Goal: Task Accomplishment & Management: Manage account settings

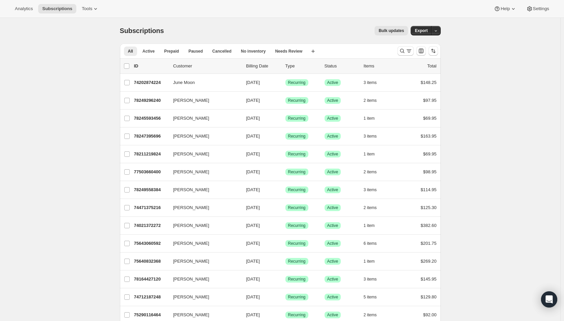
click at [409, 49] on icon "Search and filter results" at bounding box center [409, 51] width 7 height 7
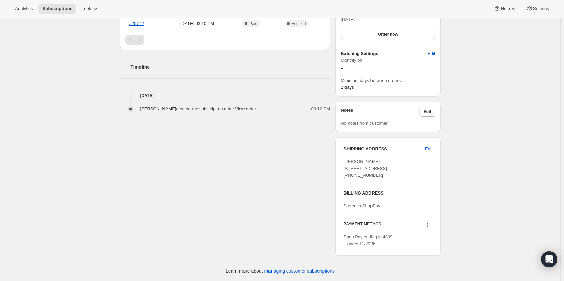
scroll to position [205, 0]
click at [432, 146] on span "Edit" at bounding box center [428, 149] width 7 height 7
select select "OK"
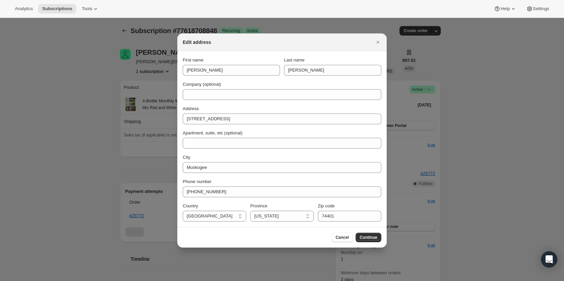
scroll to position [0, 0]
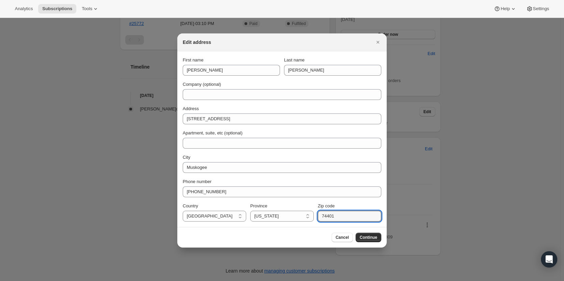
drag, startPoint x: 343, startPoint y: 215, endPoint x: 319, endPoint y: 216, distance: 24.3
click at [319, 216] on input "74401" at bounding box center [349, 216] width 63 height 11
type input "74464"
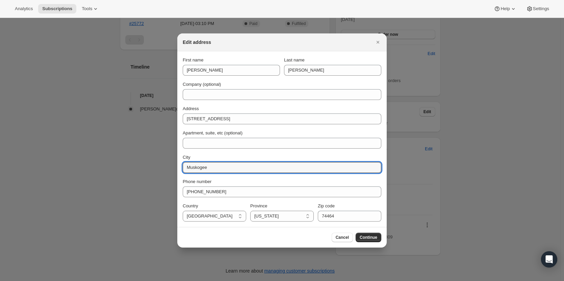
drag, startPoint x: 209, startPoint y: 167, endPoint x: 172, endPoint y: 163, distance: 37.0
click at [172, 281] on div "Edit address First name Lanell Last name Spyres Company (optional) Address 725 …" at bounding box center [282, 281] width 564 height 0
type input "Tahlequah"
click at [373, 238] on span "Continue" at bounding box center [369, 237] width 18 height 5
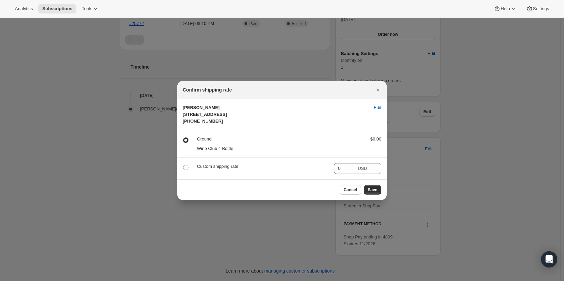
click at [377, 195] on button "Save" at bounding box center [373, 189] width 18 height 9
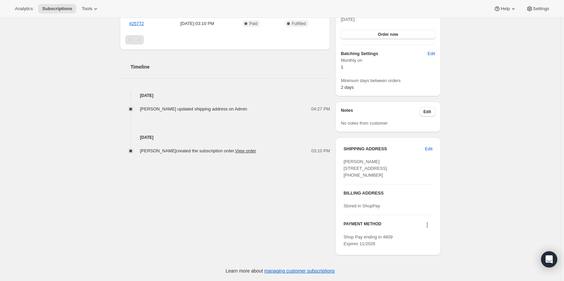
scroll to position [236, 0]
